Goal: Task Accomplishment & Management: Manage account settings

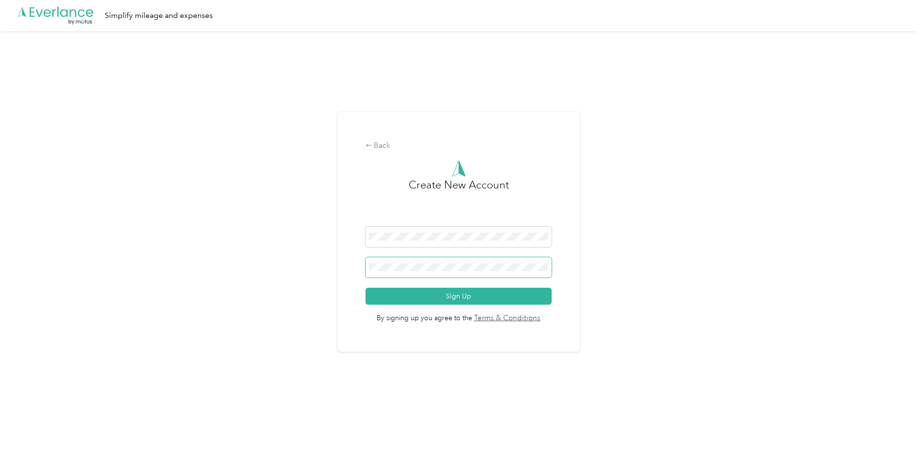
click at [365, 288] on button "Sign Up" at bounding box center [458, 296] width 187 height 17
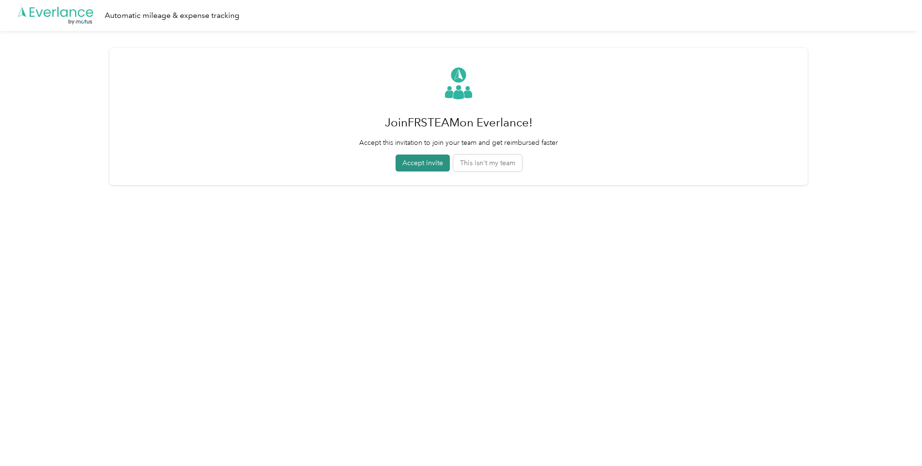
click at [411, 168] on button "Accept invite" at bounding box center [422, 163] width 54 height 17
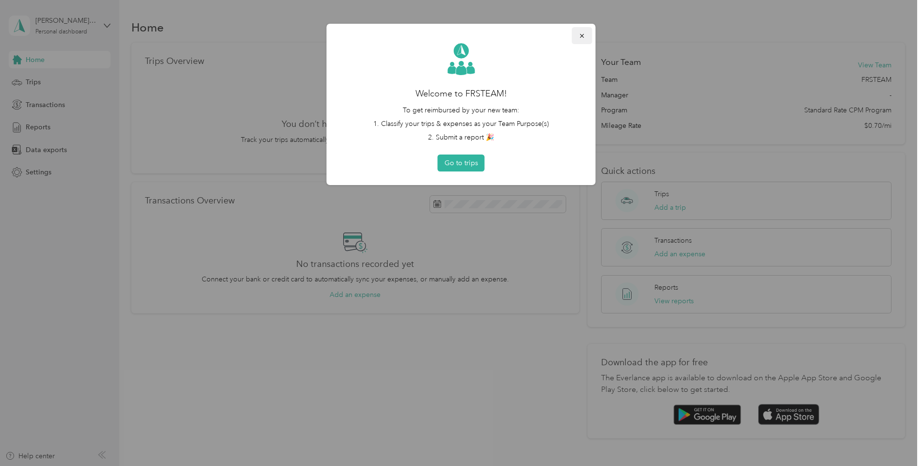
click at [582, 33] on icon "button" at bounding box center [582, 35] width 7 height 7
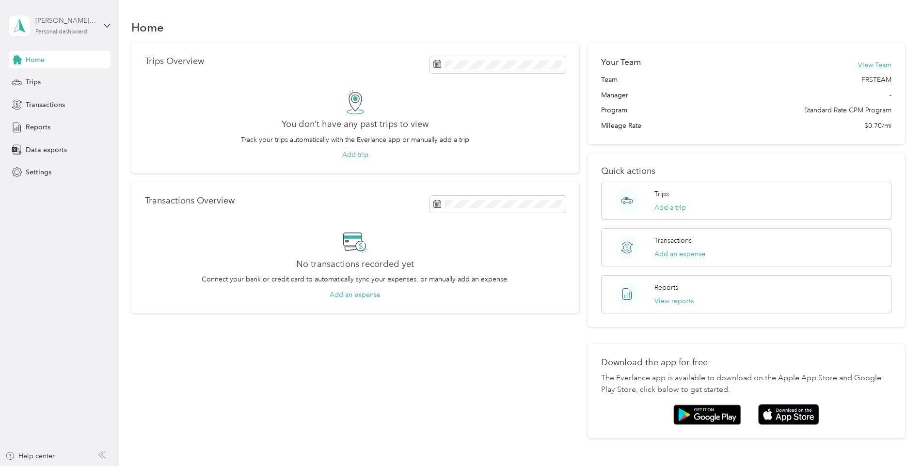
click at [83, 27] on div "[PERSON_NAME][EMAIL_ADDRESS][PERSON_NAME][DOMAIN_NAME] Personal dashboard" at bounding box center [65, 25] width 61 height 19
drag, startPoint x: 156, startPoint y: 137, endPoint x: 112, endPoint y: 124, distance: 45.5
click at [155, 137] on div "You don’t have any past trips to view Track your trips automatically with the E…" at bounding box center [355, 125] width 421 height 70
click at [53, 76] on div "Trips" at bounding box center [60, 82] width 102 height 17
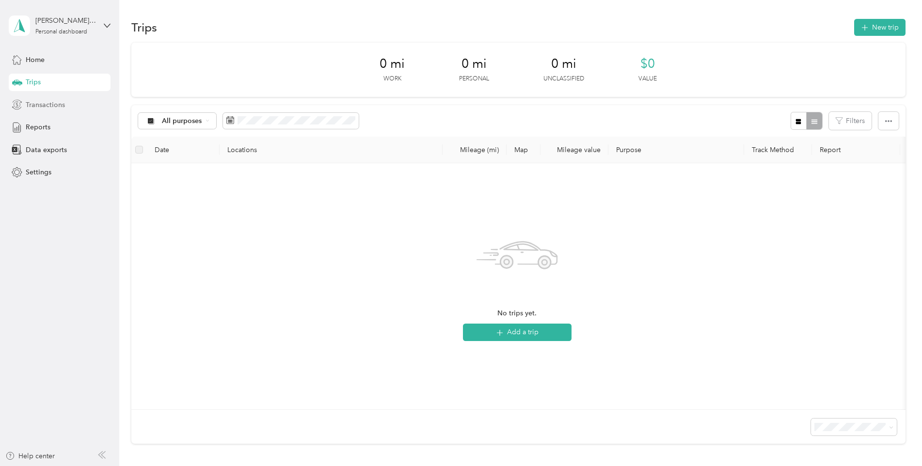
click at [43, 106] on span "Transactions" at bounding box center [45, 105] width 39 height 10
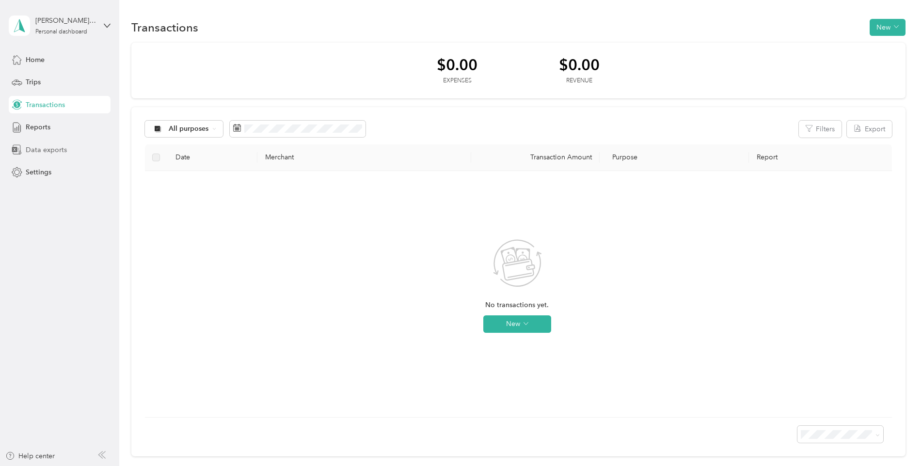
click at [45, 155] on span "Data exports" at bounding box center [46, 150] width 41 height 10
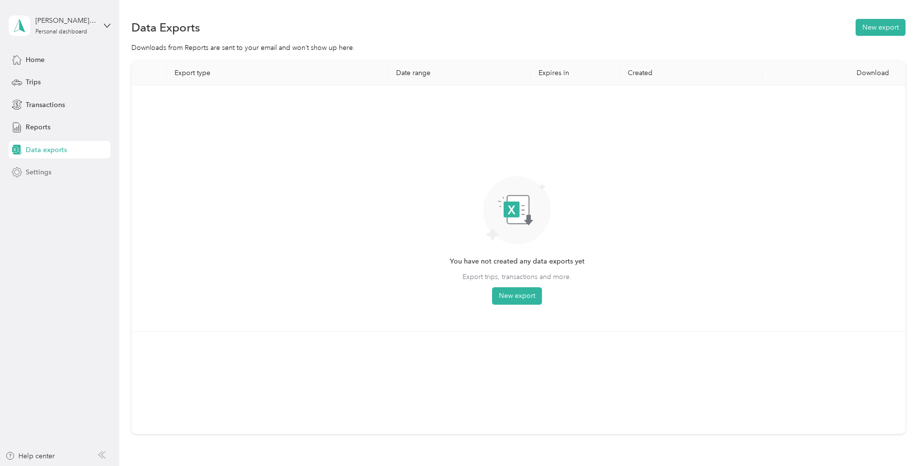
click at [41, 178] on div "Settings" at bounding box center [60, 172] width 102 height 17
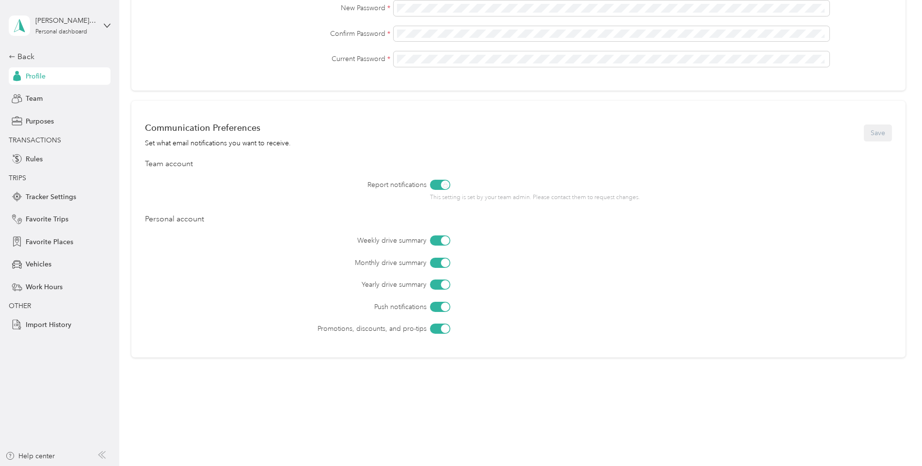
scroll to position [307, 0]
click at [40, 289] on span "Work Hours" at bounding box center [44, 287] width 37 height 10
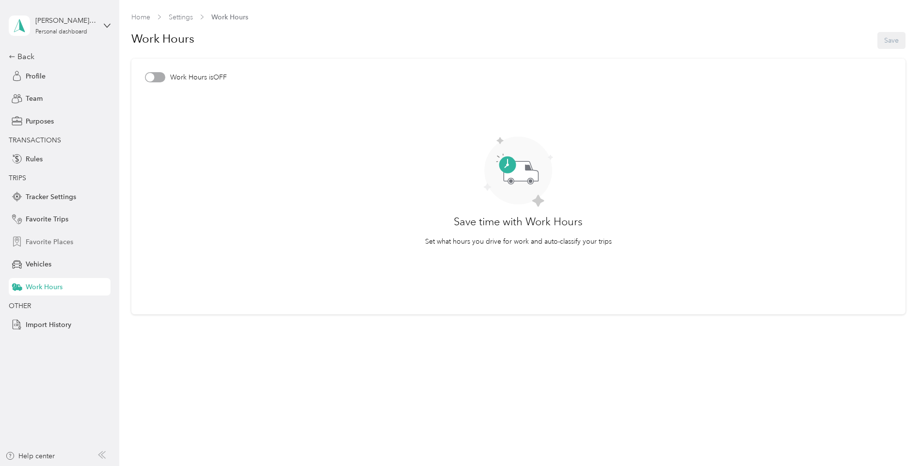
click at [45, 244] on span "Favorite Places" at bounding box center [49, 242] width 47 height 10
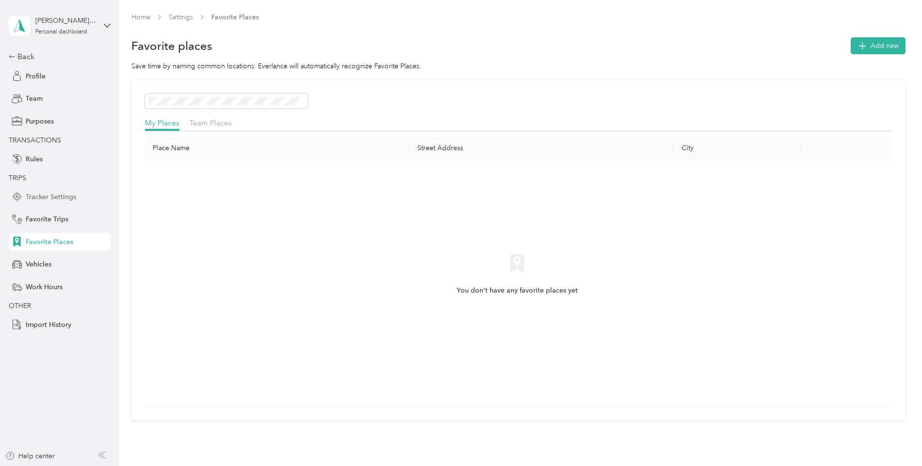
click at [71, 201] on span "Tracker Settings" at bounding box center [51, 197] width 50 height 10
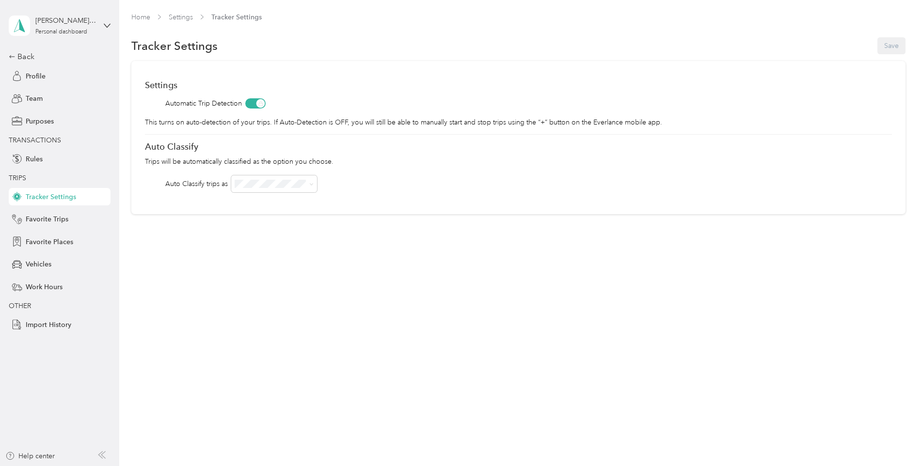
click at [250, 103] on span at bounding box center [255, 103] width 20 height 10
click at [256, 102] on span at bounding box center [255, 103] width 20 height 10
click at [77, 160] on div "Rules" at bounding box center [60, 158] width 102 height 17
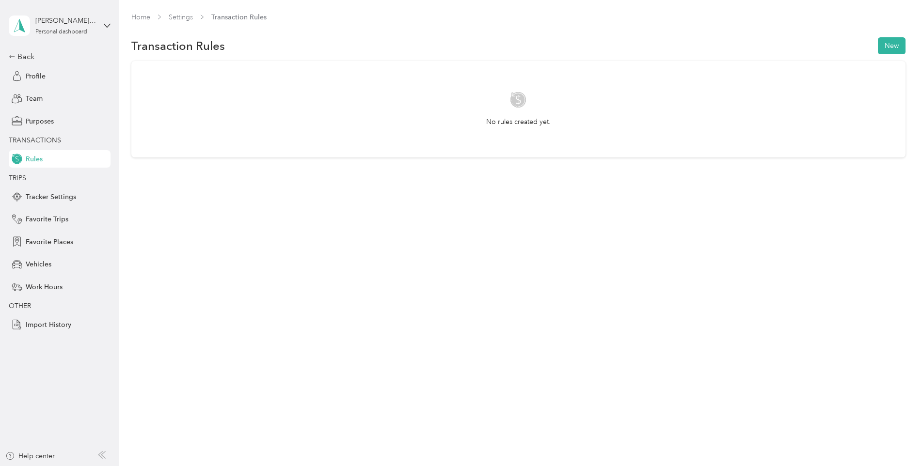
click at [57, 140] on span "TRANSACTIONS" at bounding box center [35, 140] width 52 height 8
click at [36, 121] on span "Purposes" at bounding box center [40, 121] width 28 height 10
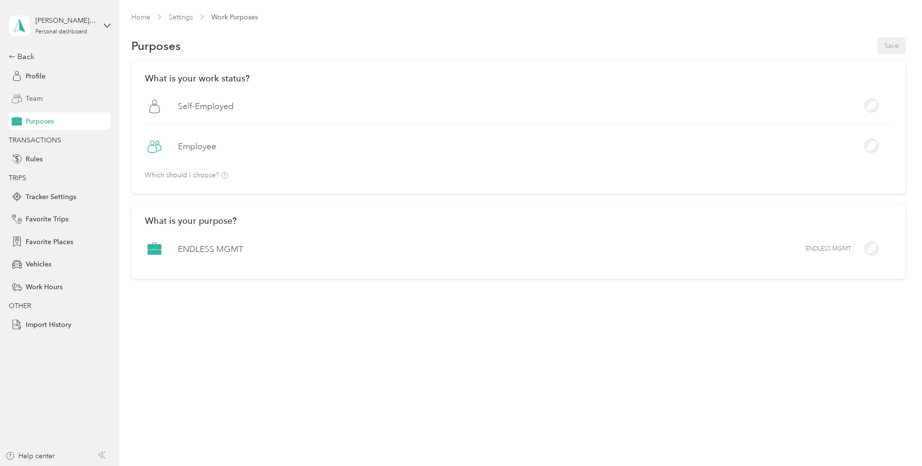
click at [37, 93] on div "Team" at bounding box center [60, 98] width 102 height 17
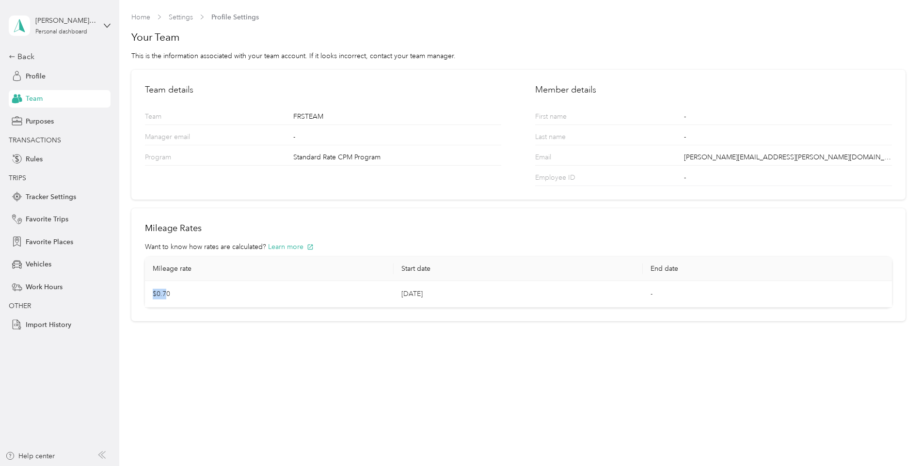
drag, startPoint x: 167, startPoint y: 295, endPoint x: 151, endPoint y: 295, distance: 16.0
click at [151, 295] on td "$0.70" at bounding box center [269, 294] width 249 height 27
drag, startPoint x: 151, startPoint y: 295, endPoint x: 202, endPoint y: 293, distance: 50.9
click at [202, 293] on td "$0.70" at bounding box center [269, 294] width 249 height 27
click at [34, 76] on span "Profile" at bounding box center [36, 76] width 20 height 10
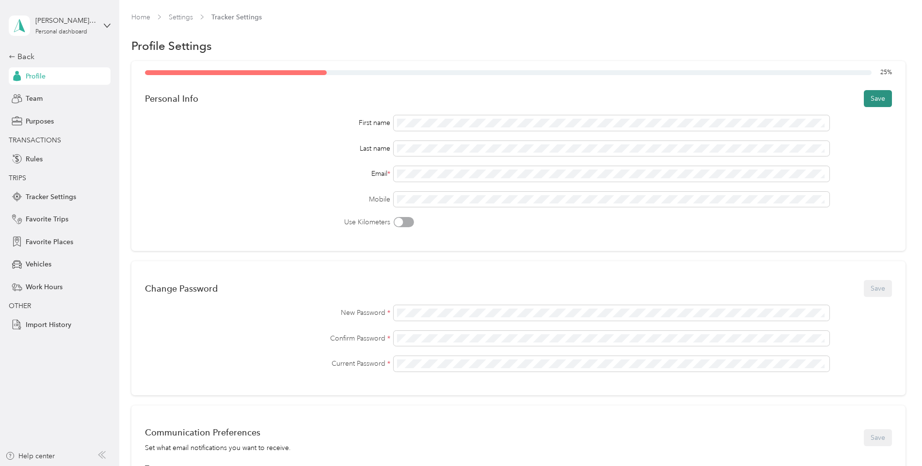
click at [873, 103] on button "Save" at bounding box center [877, 98] width 28 height 17
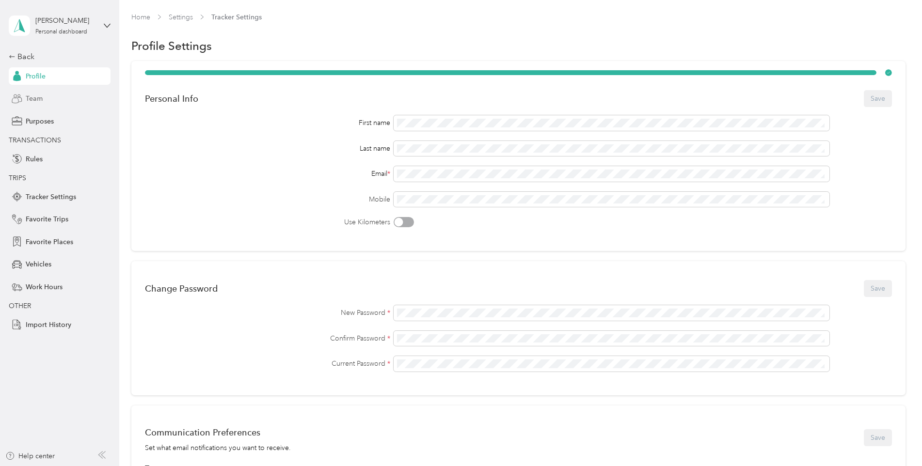
click at [48, 97] on div "Team" at bounding box center [60, 98] width 102 height 17
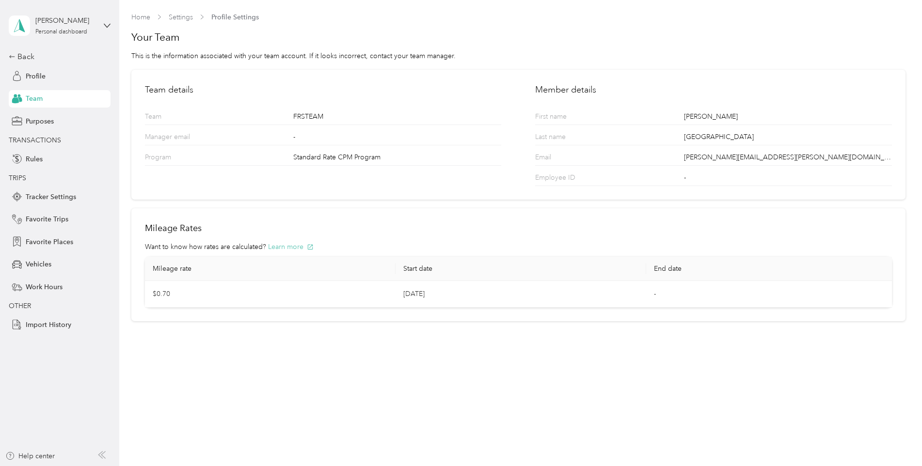
click at [284, 247] on button "Learn more" at bounding box center [291, 247] width 46 height 10
